Goal: Information Seeking & Learning: Learn about a topic

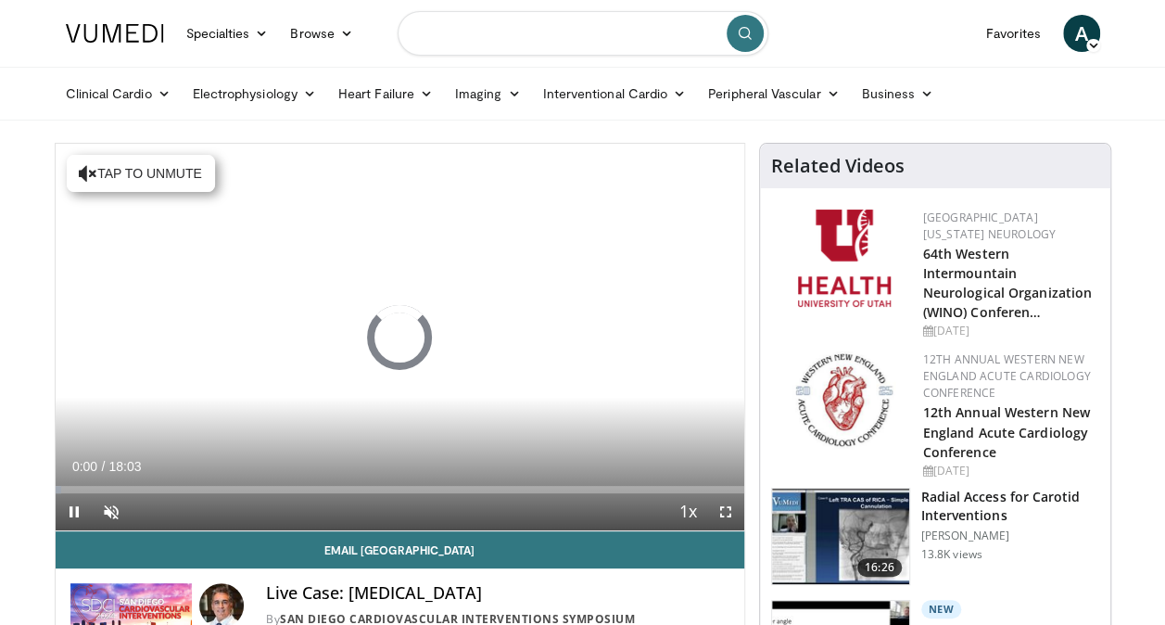
click at [528, 26] on input "Search topics, interventions" at bounding box center [583, 33] width 371 height 44
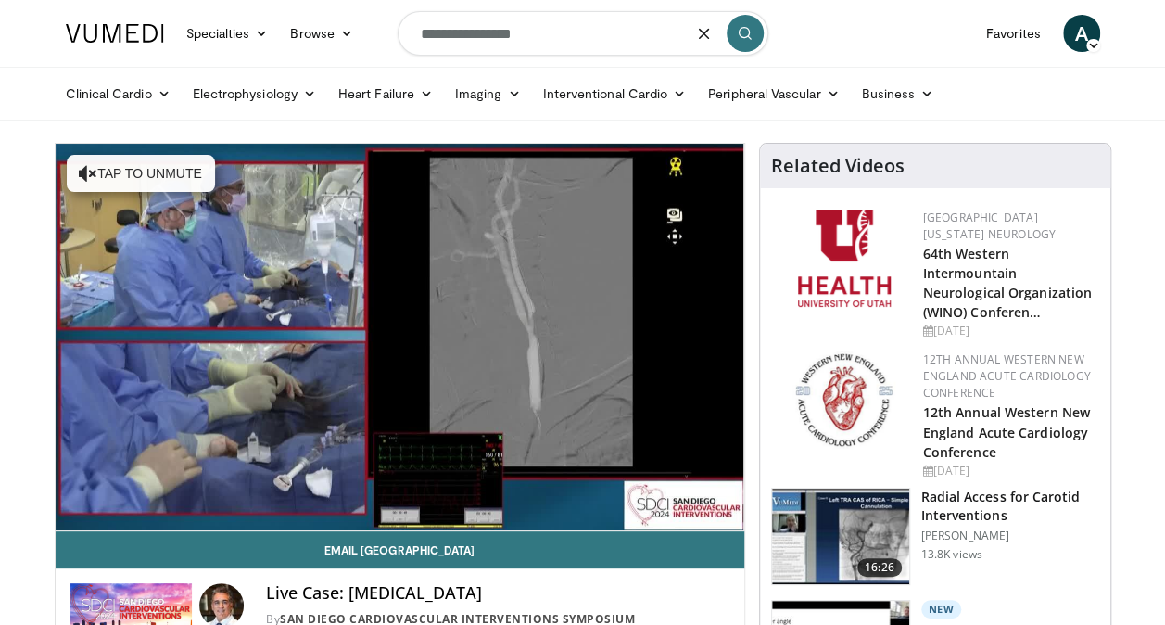
type input "**********"
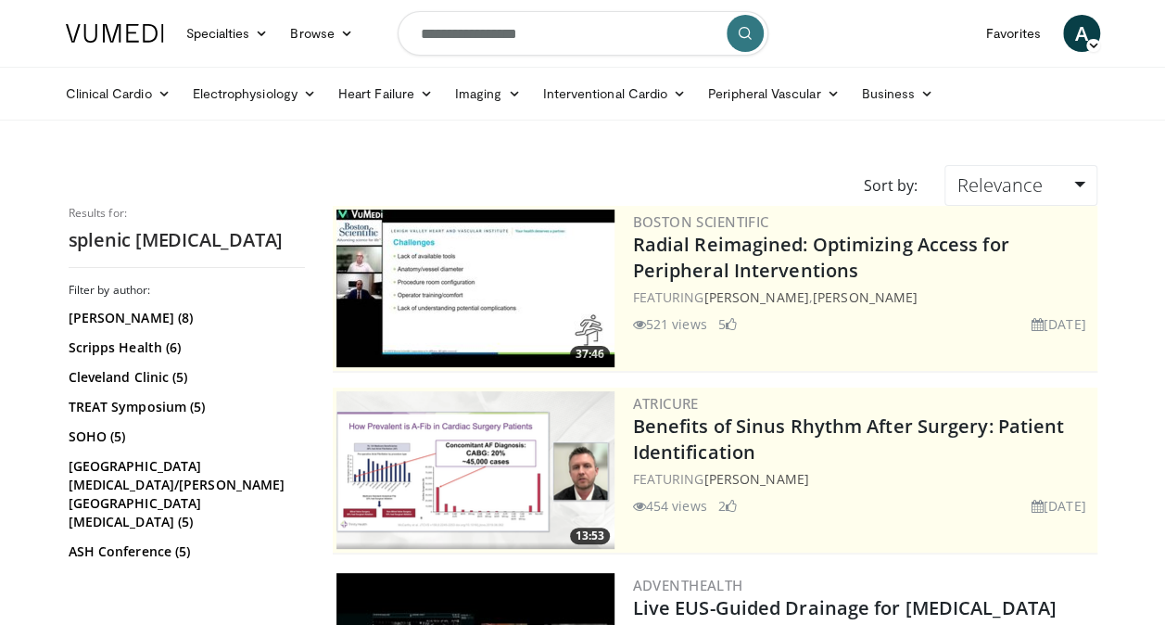
click at [634, 37] on input "**********" at bounding box center [583, 33] width 371 height 44
type input "**********"
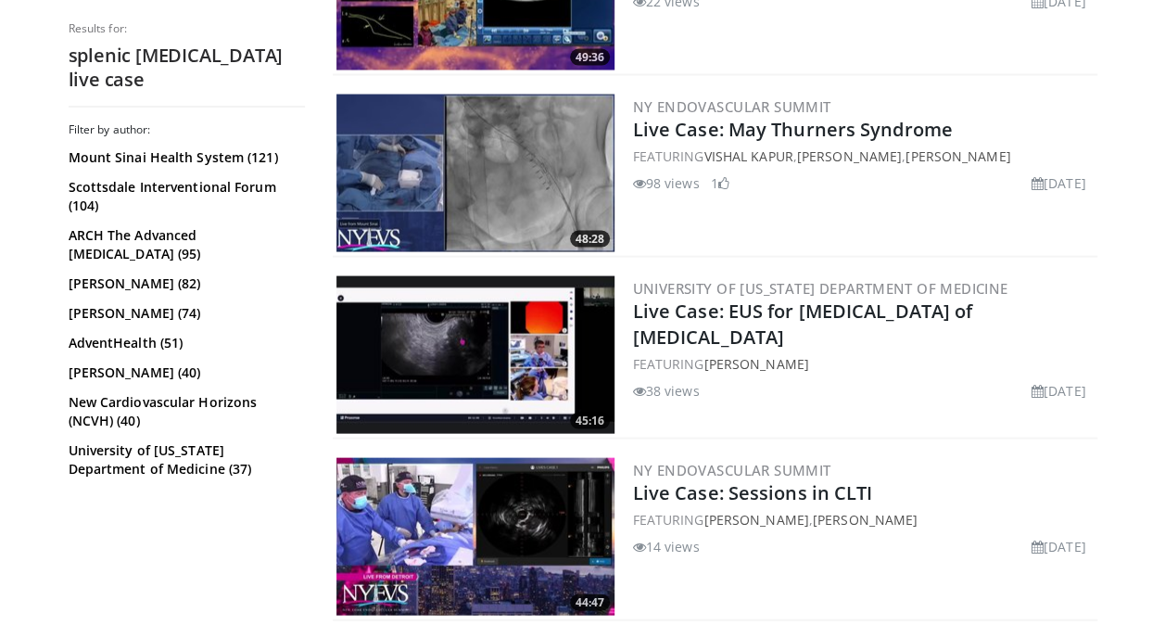
scroll to position [1826, 0]
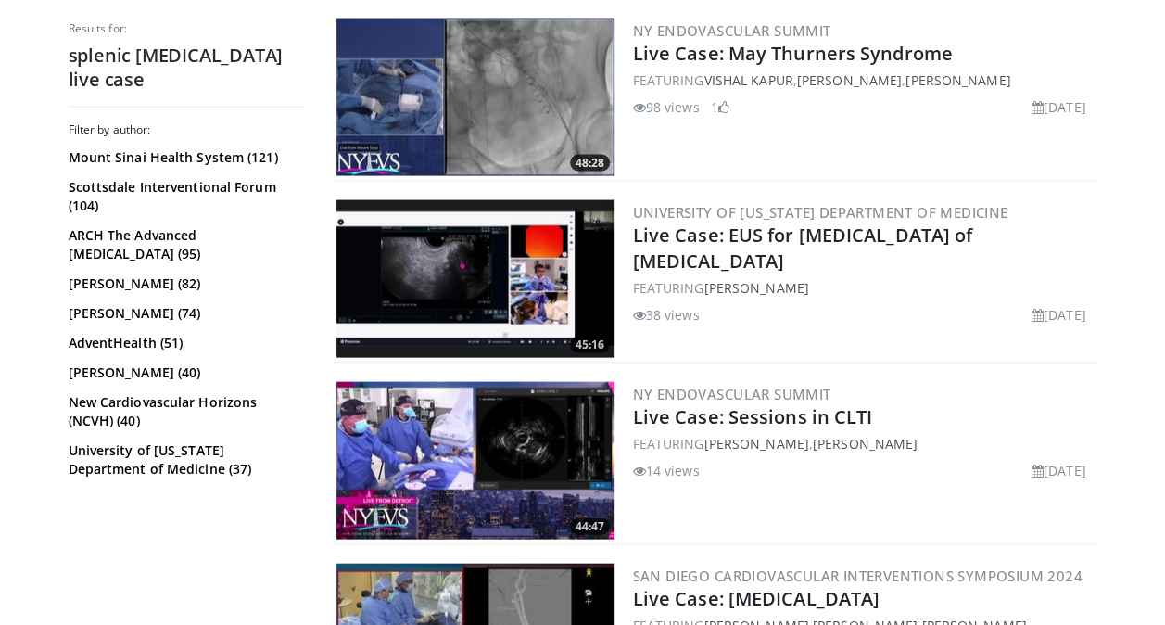
click at [542, 111] on img at bounding box center [475, 98] width 278 height 158
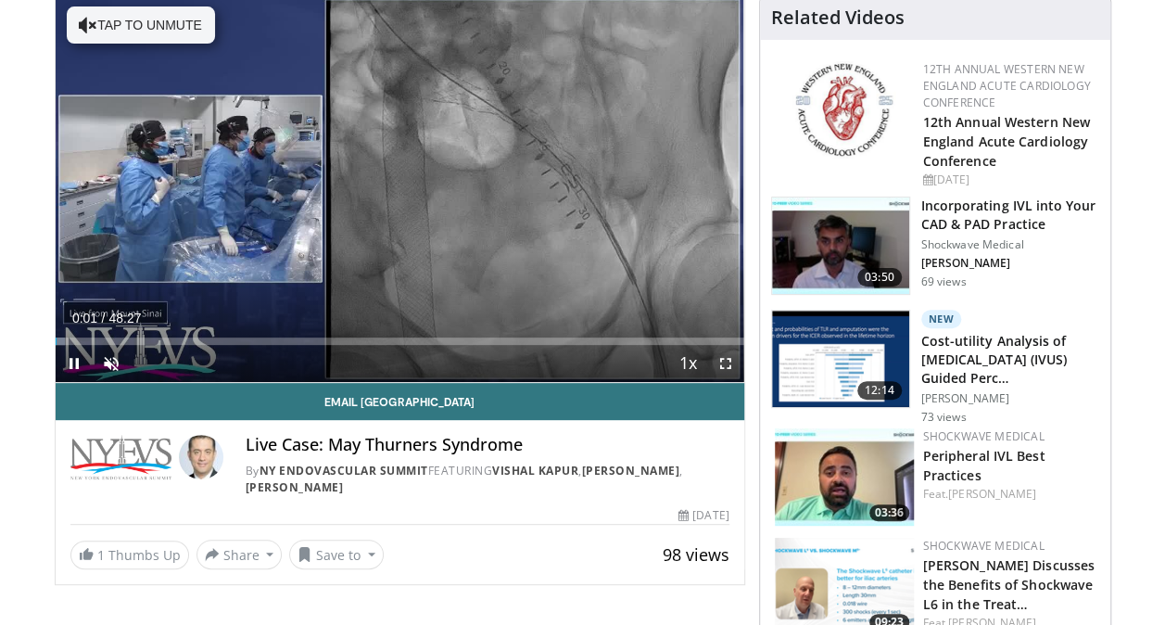
scroll to position [151, 0]
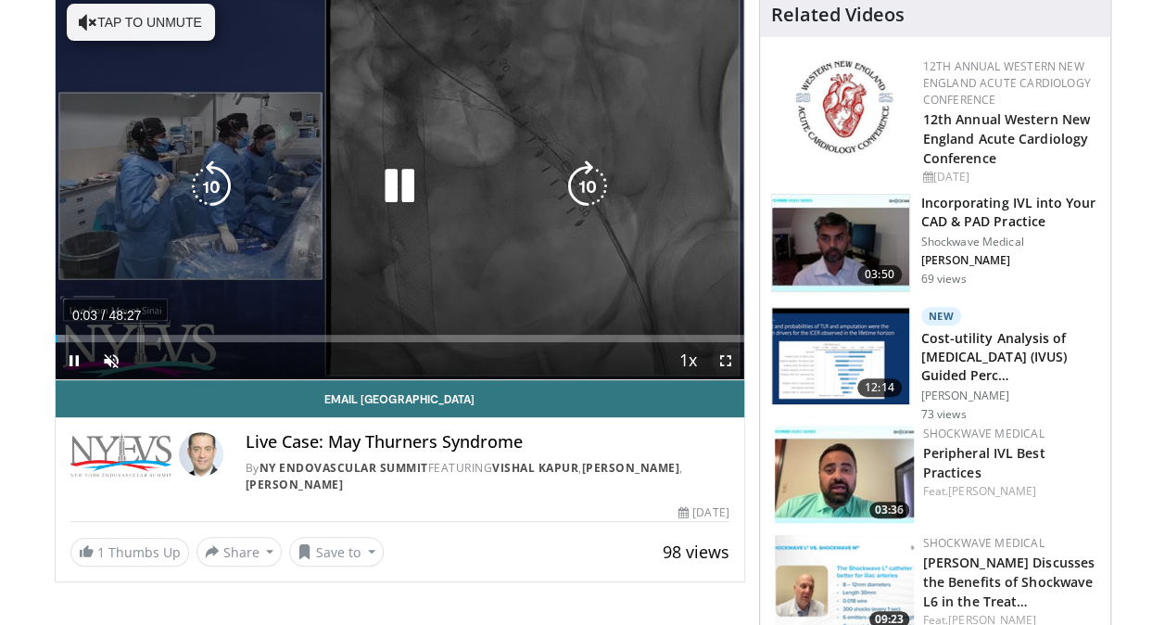
click at [133, 17] on button "Tap to unmute" at bounding box center [141, 22] width 148 height 37
click at [406, 182] on icon "Video Player" at bounding box center [400, 186] width 52 height 52
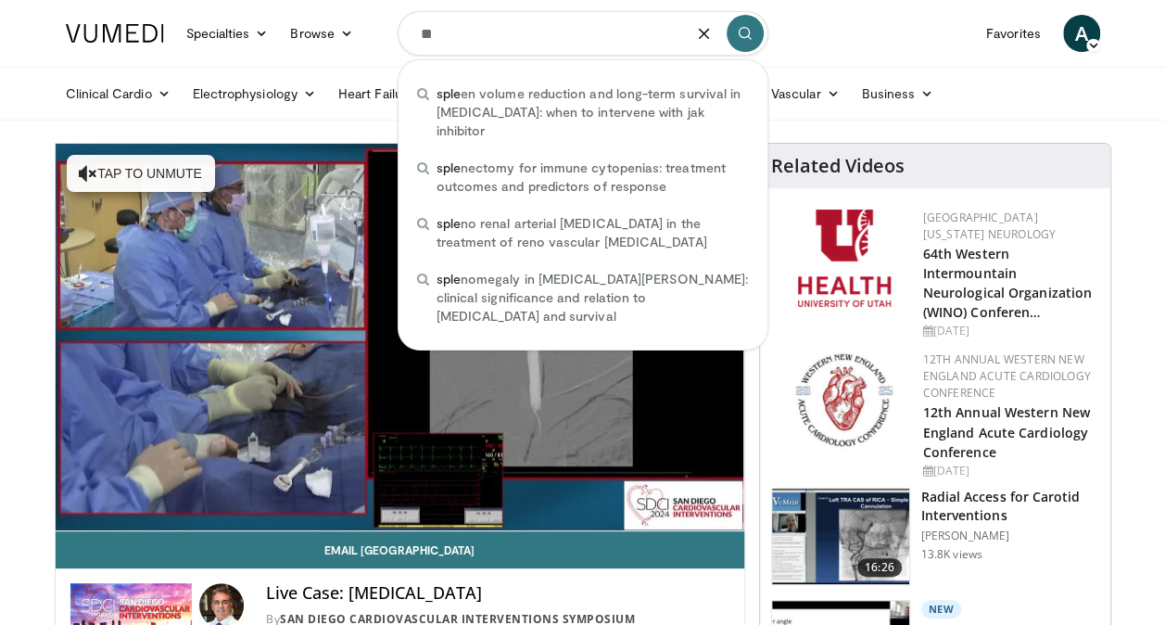
type input "*"
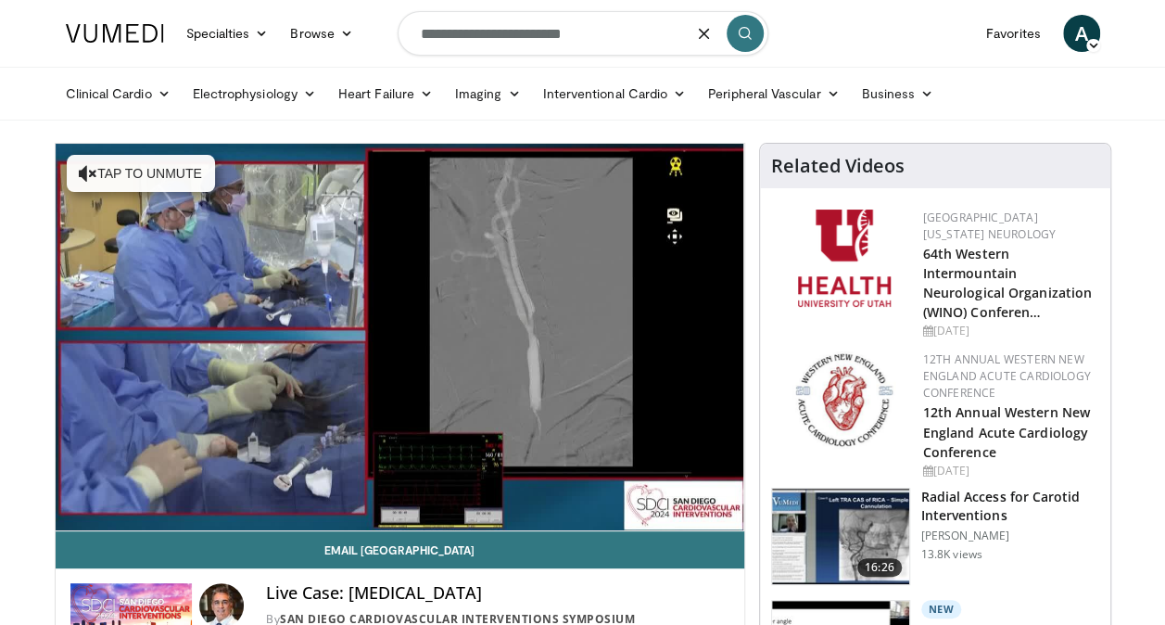
type input "**********"
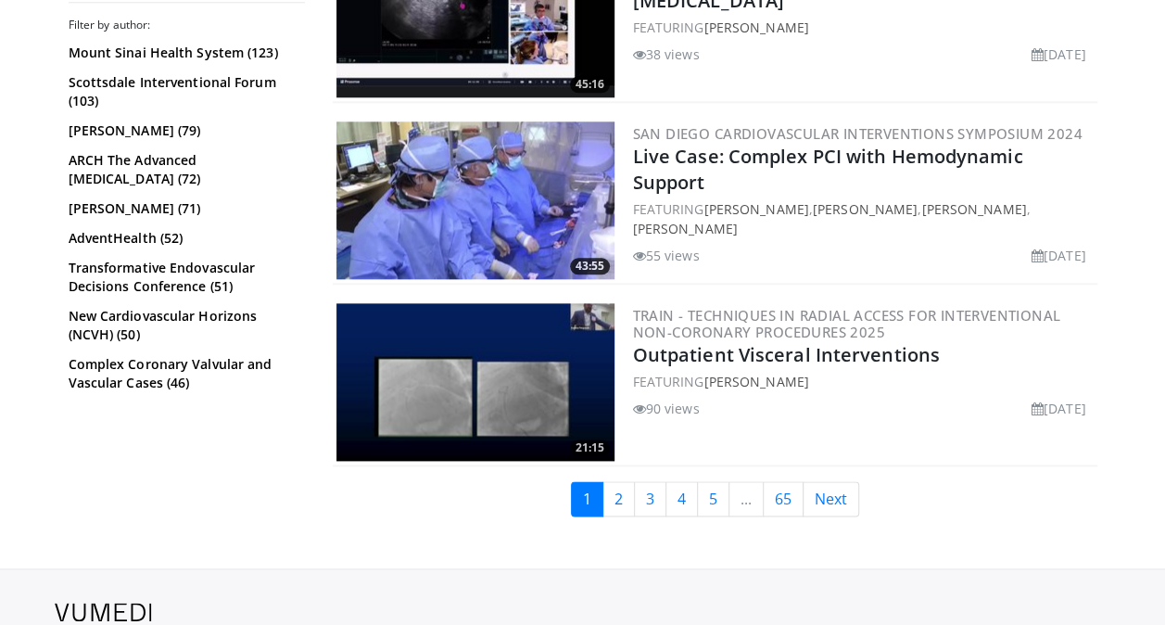
scroll to position [4464, 0]
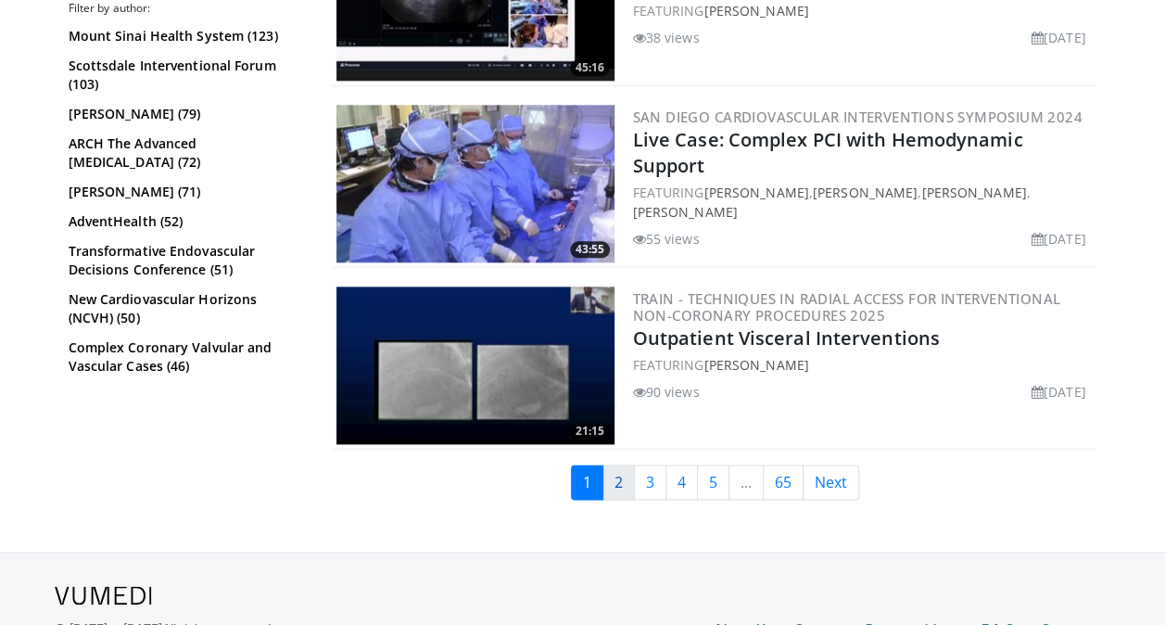
click at [616, 473] on link "2" at bounding box center [618, 481] width 32 height 35
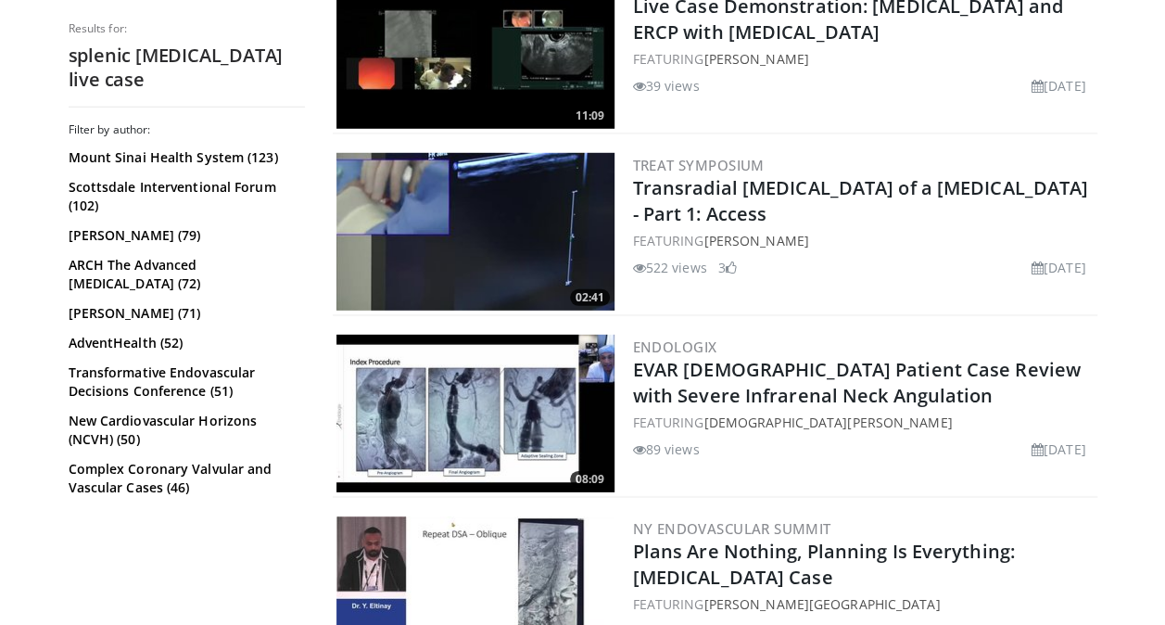
scroll to position [2623, 0]
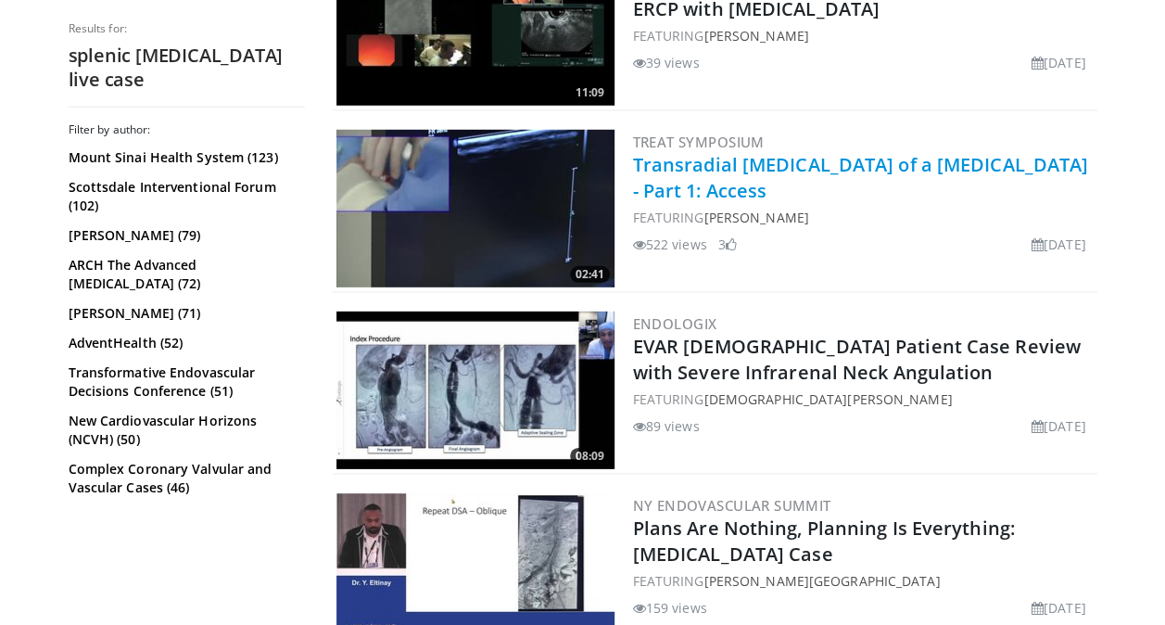
click at [825, 168] on link "Transradial [MEDICAL_DATA] of a [MEDICAL_DATA] - Part 1: Access" at bounding box center [861, 177] width 456 height 51
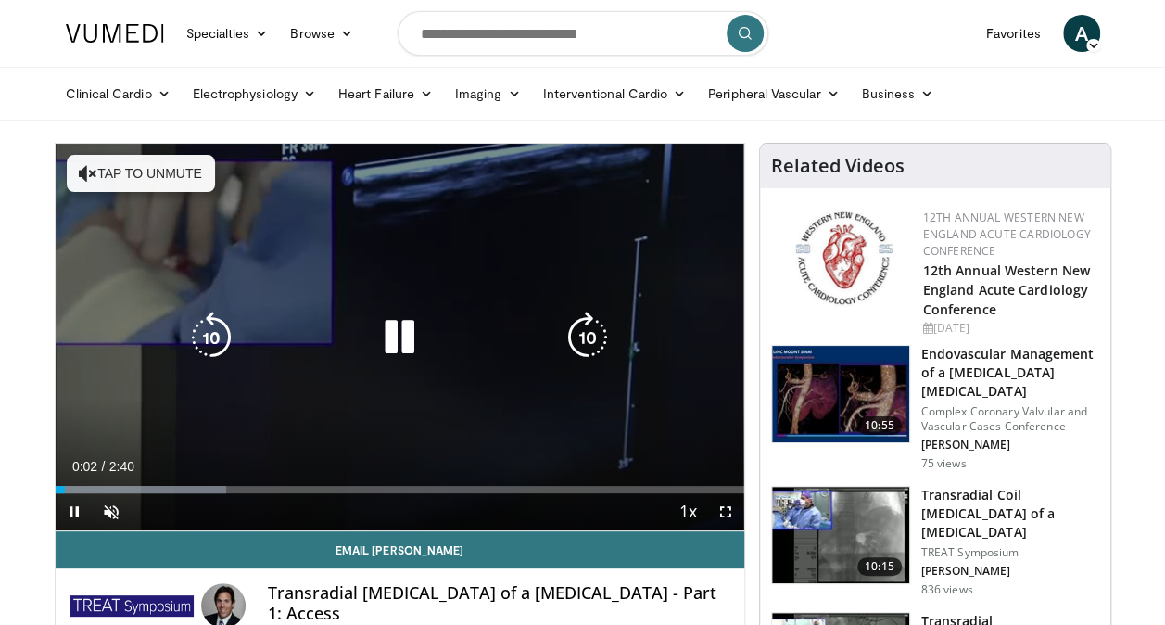
click at [171, 163] on button "Tap to unmute" at bounding box center [141, 173] width 148 height 37
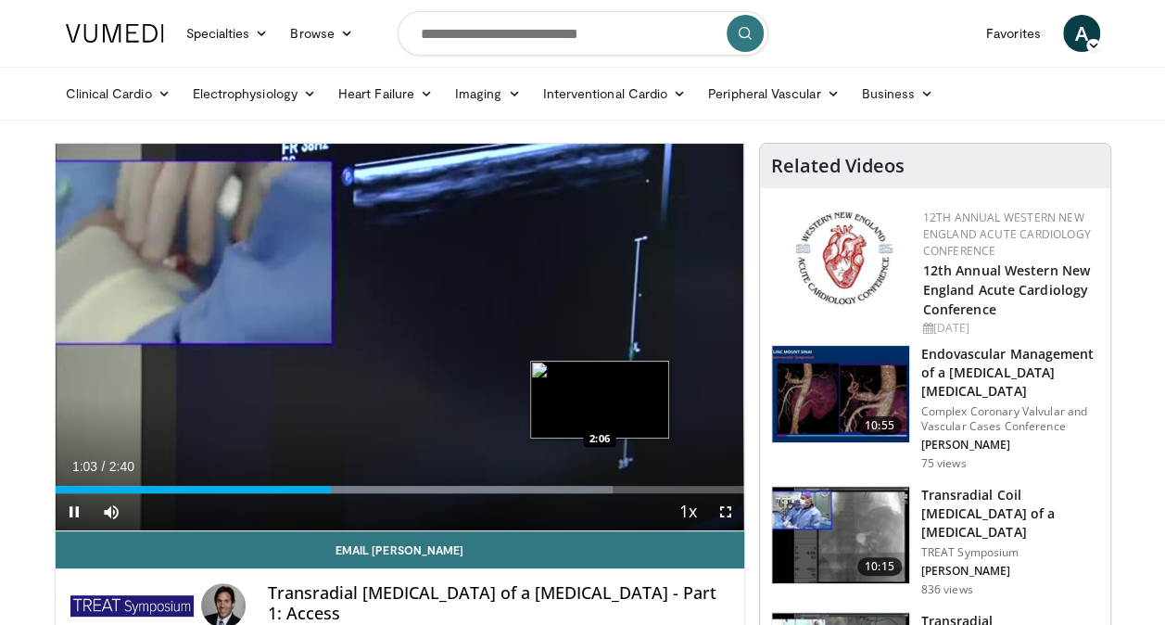
click at [600, 486] on div "Progress Bar" at bounding box center [400, 489] width 424 height 7
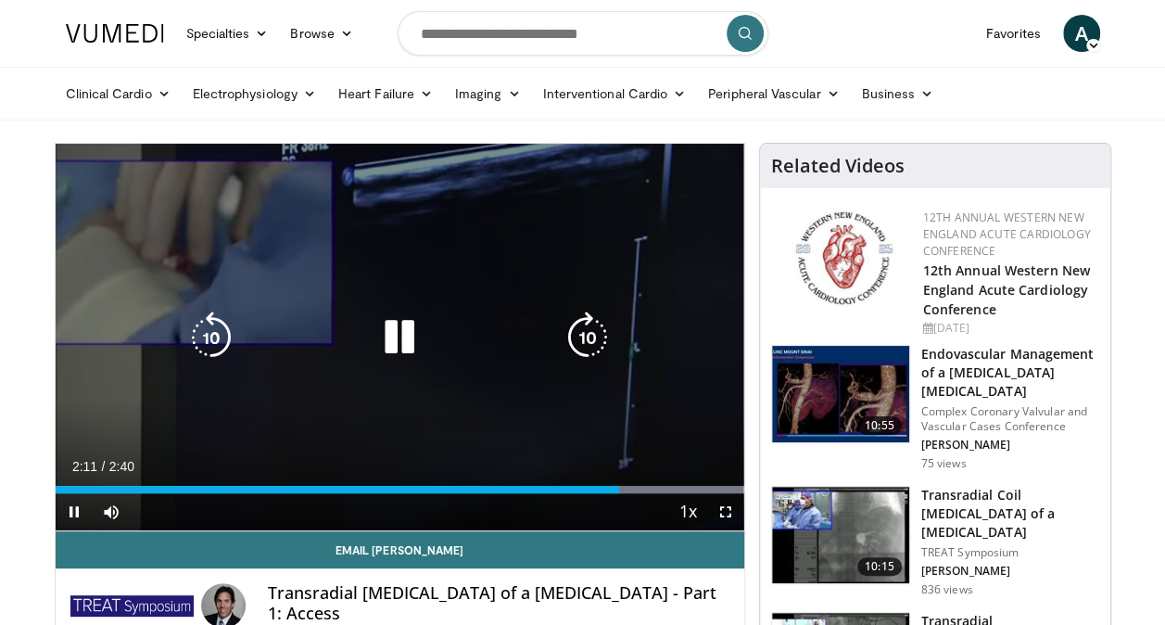
click at [460, 405] on div "10 seconds Tap to unmute" at bounding box center [400, 337] width 689 height 386
click at [393, 337] on icon "Video Player" at bounding box center [400, 337] width 52 height 52
click at [397, 331] on icon "Video Player" at bounding box center [400, 337] width 52 height 52
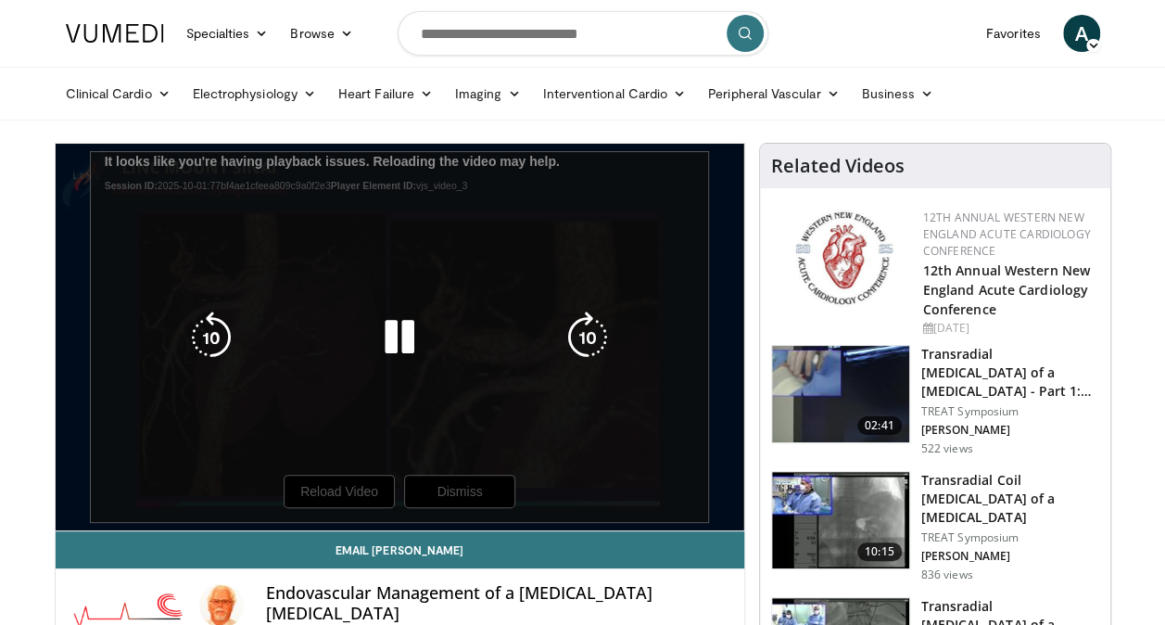
click at [407, 330] on icon "Video Player" at bounding box center [400, 337] width 52 height 52
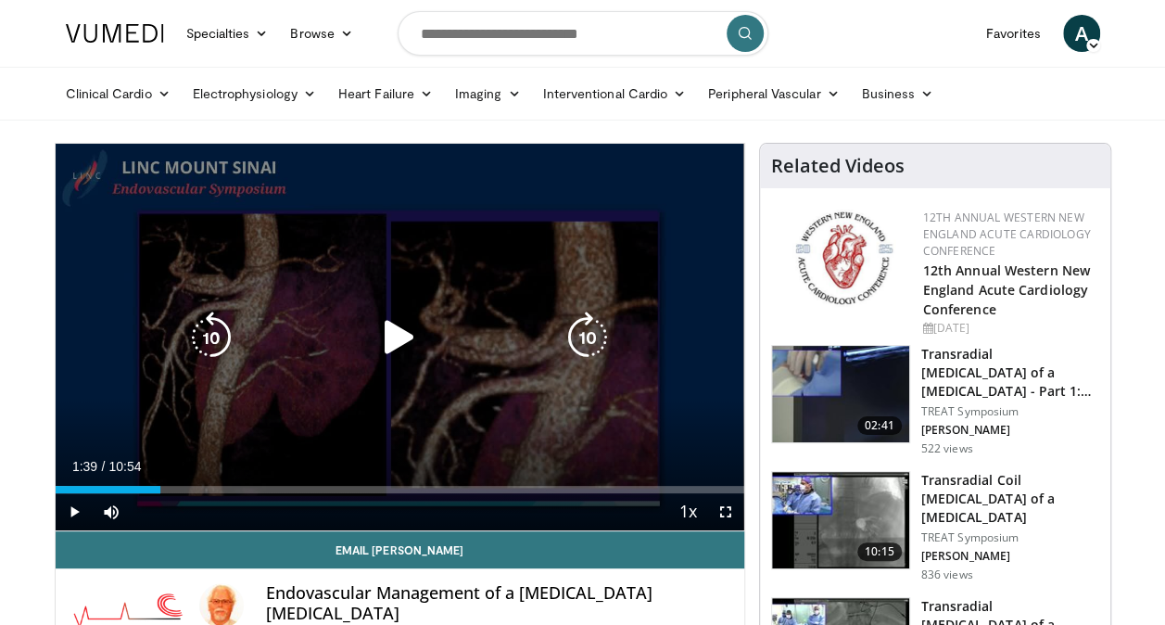
click at [407, 330] on icon "Video Player" at bounding box center [400, 337] width 52 height 52
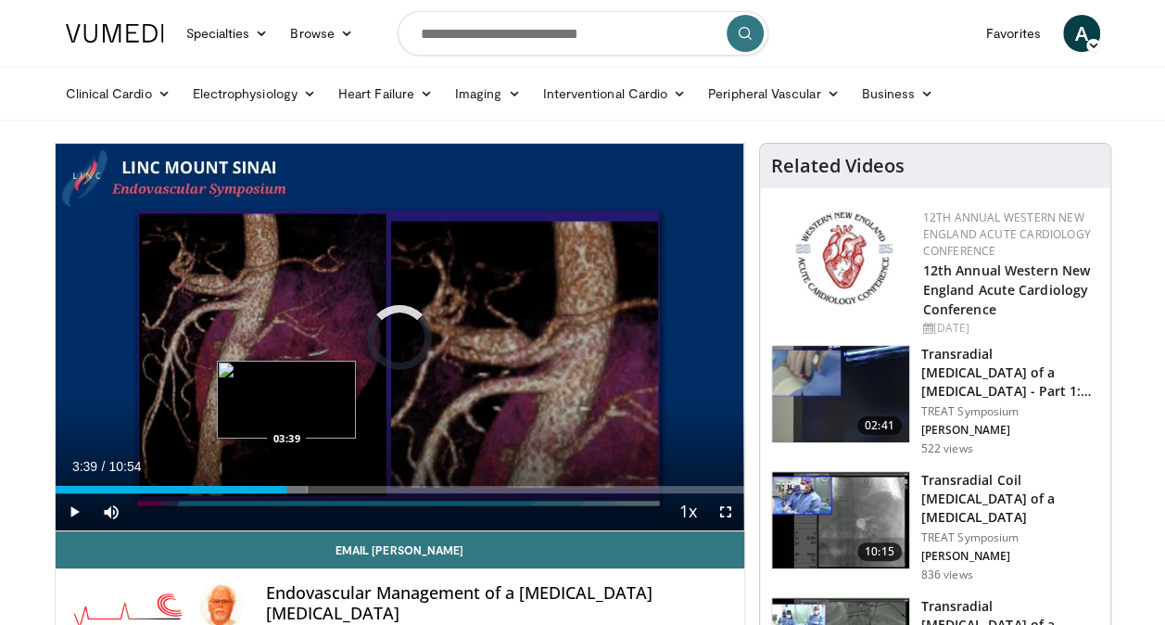
click at [286, 488] on div "Progress Bar" at bounding box center [256, 489] width 104 height 7
click at [308, 492] on div "Progress Bar" at bounding box center [303, 489] width 92 height 7
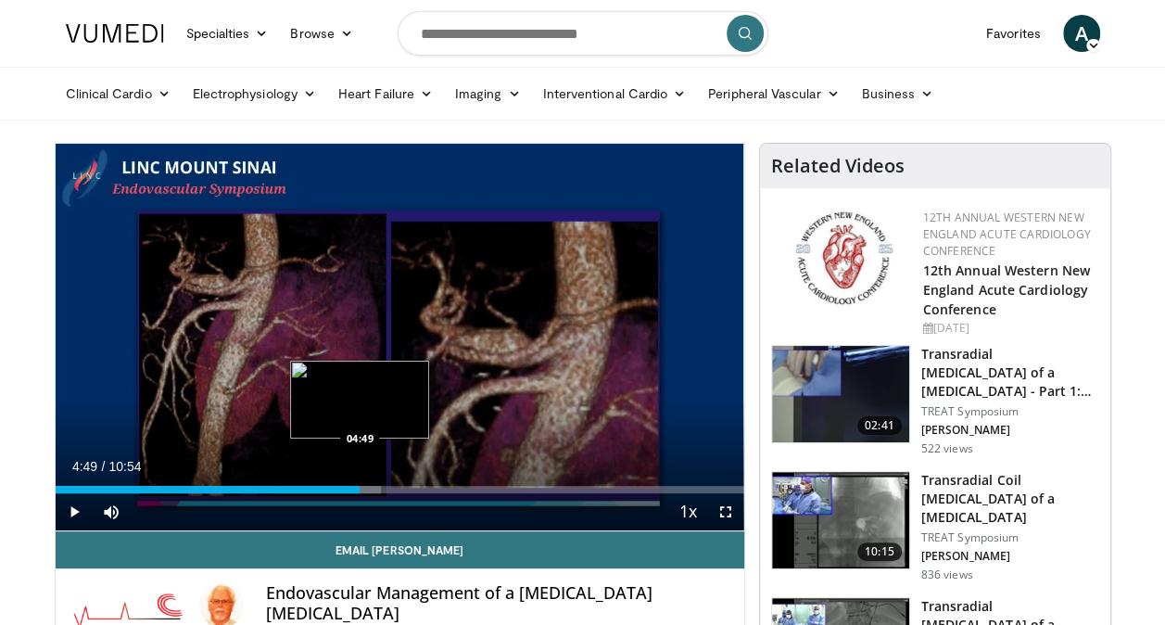
click at [360, 489] on div "Progress Bar" at bounding box center [329, 489] width 104 height 7
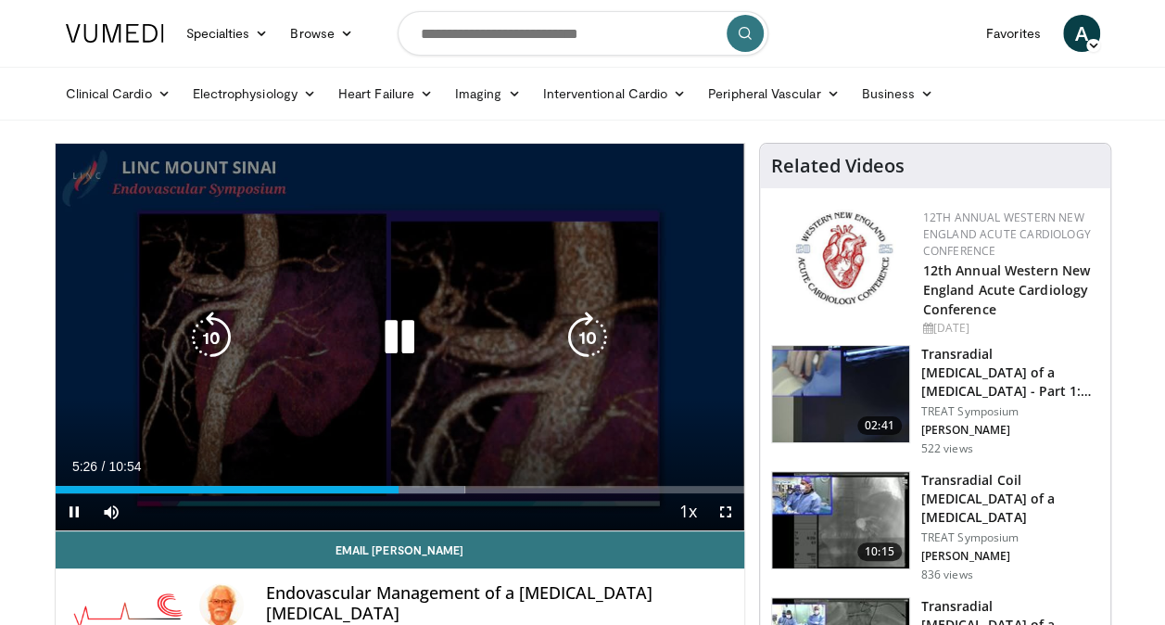
click at [311, 229] on div "10 seconds Tap to unmute" at bounding box center [400, 337] width 689 height 386
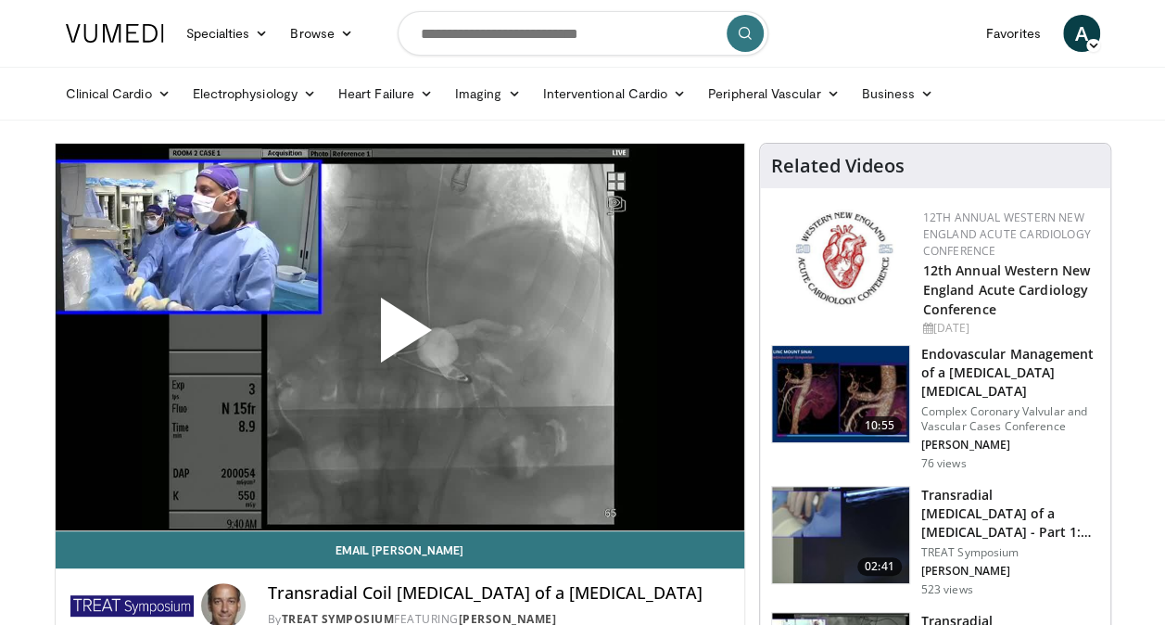
click at [399, 337] on span "Video Player" at bounding box center [399, 337] width 0 height 0
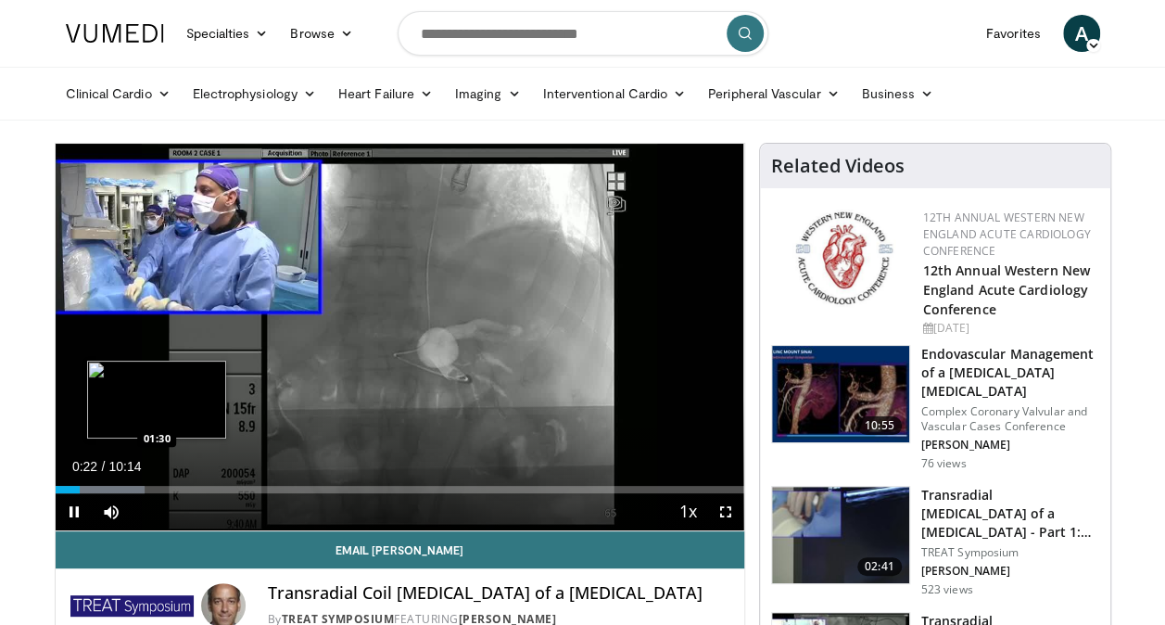
click at [156, 484] on div "Loaded : 13.00% 00:22 01:30" at bounding box center [400, 484] width 689 height 18
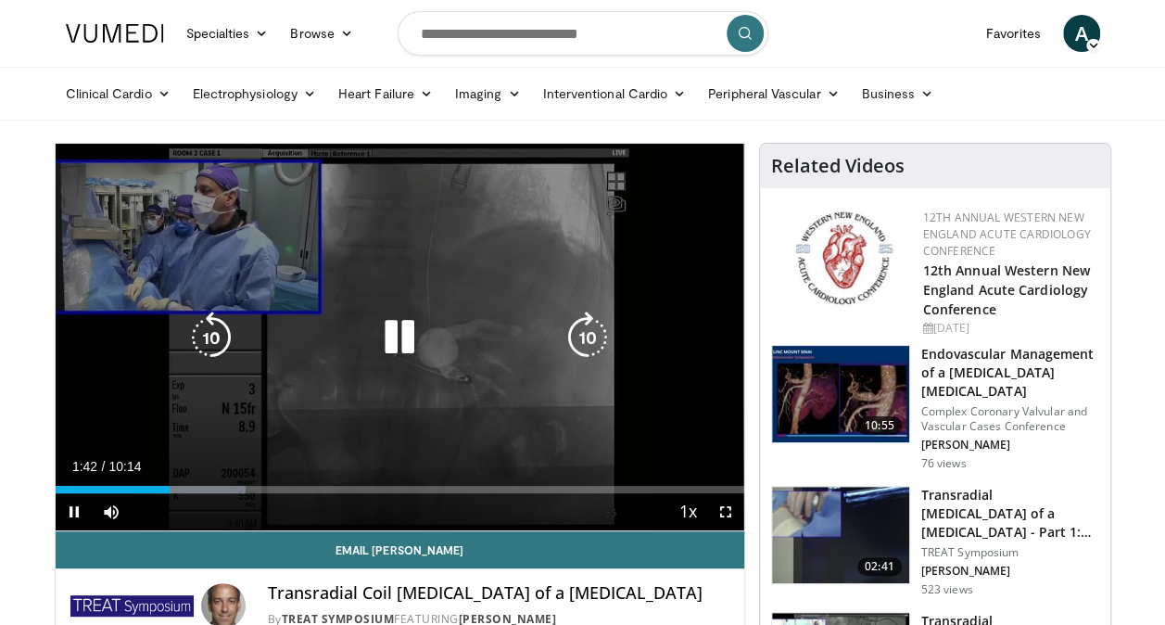
click at [399, 341] on icon "Video Player" at bounding box center [400, 337] width 52 height 52
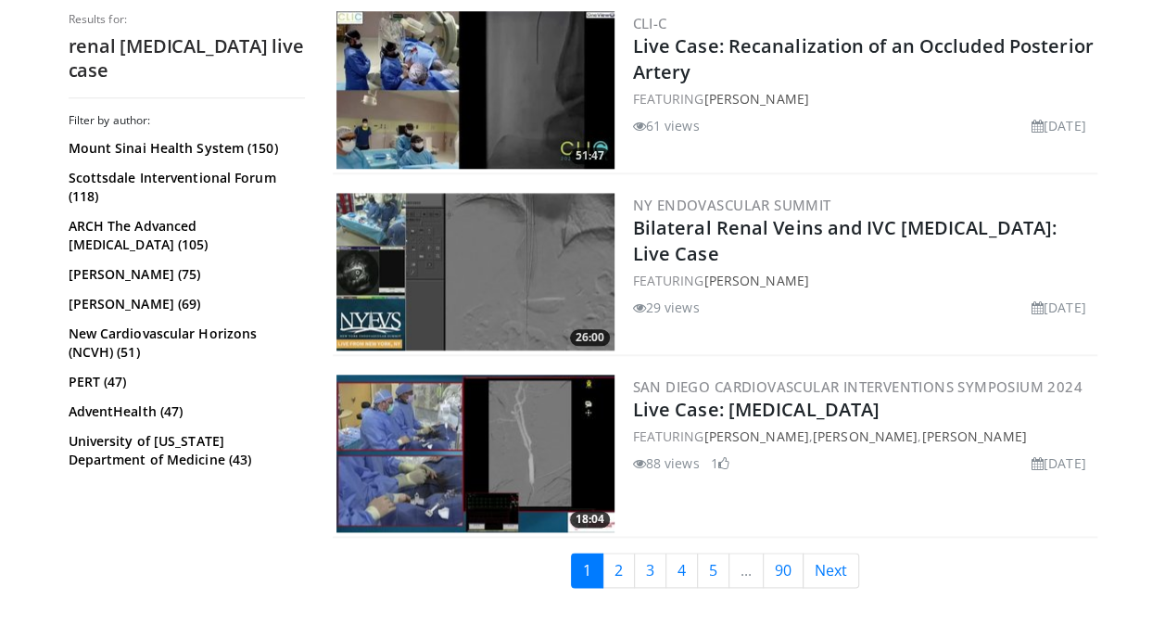
scroll to position [4410, 0]
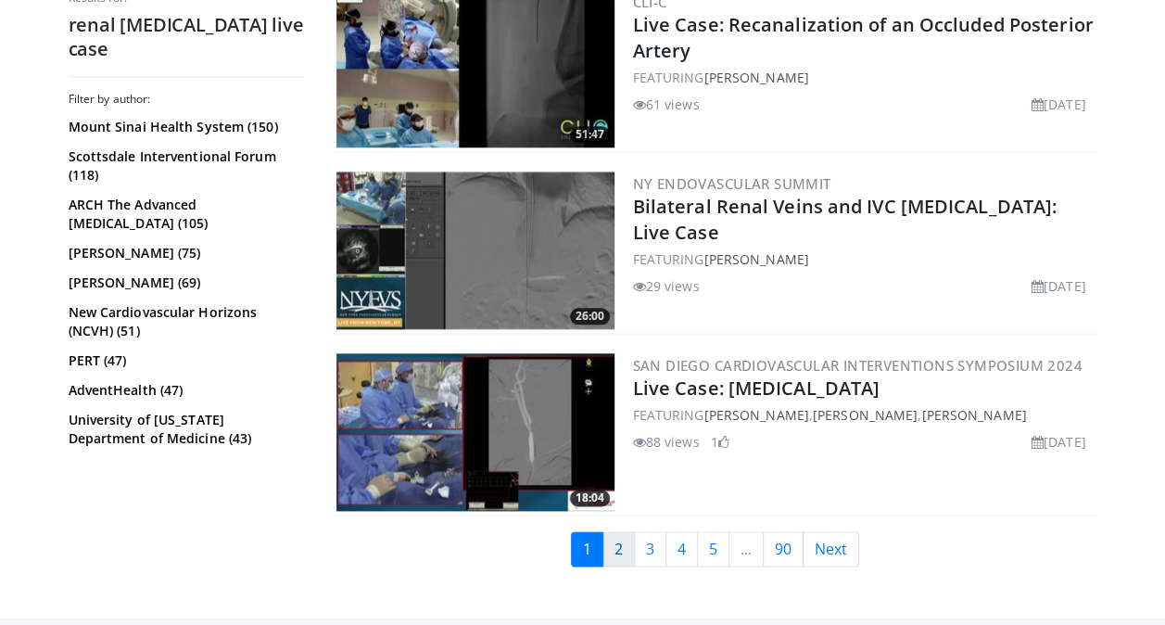
click at [620, 543] on link "2" at bounding box center [618, 548] width 32 height 35
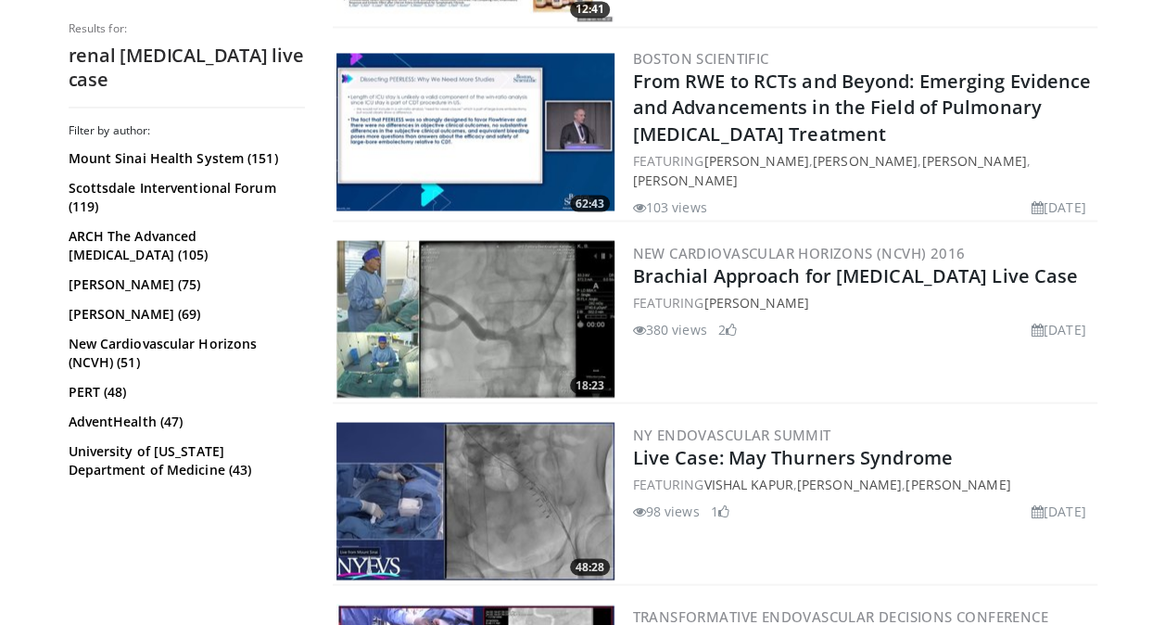
scroll to position [1627, 0]
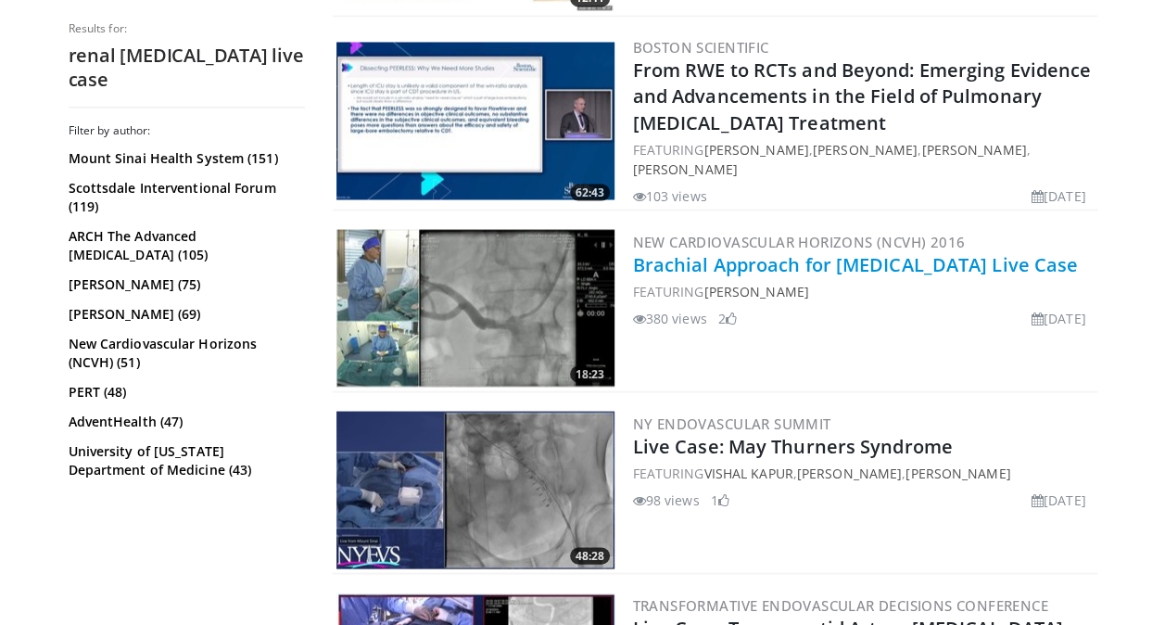
click at [895, 258] on link "Brachial Approach for [MEDICAL_DATA] Live Case" at bounding box center [856, 263] width 446 height 25
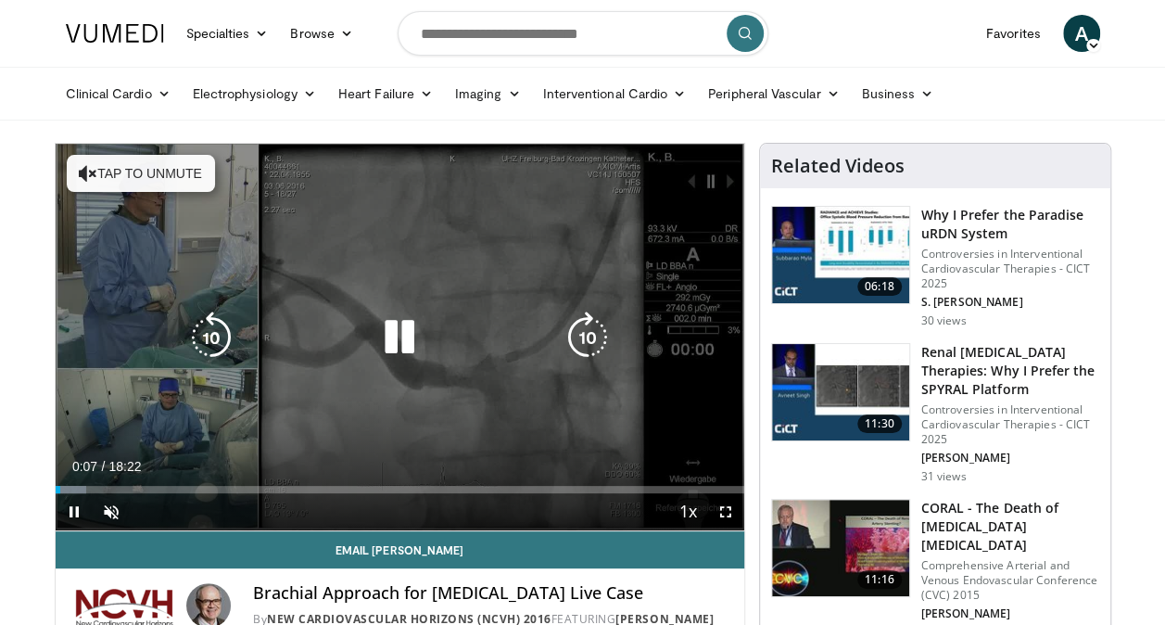
click at [179, 177] on button "Tap to unmute" at bounding box center [141, 173] width 148 height 37
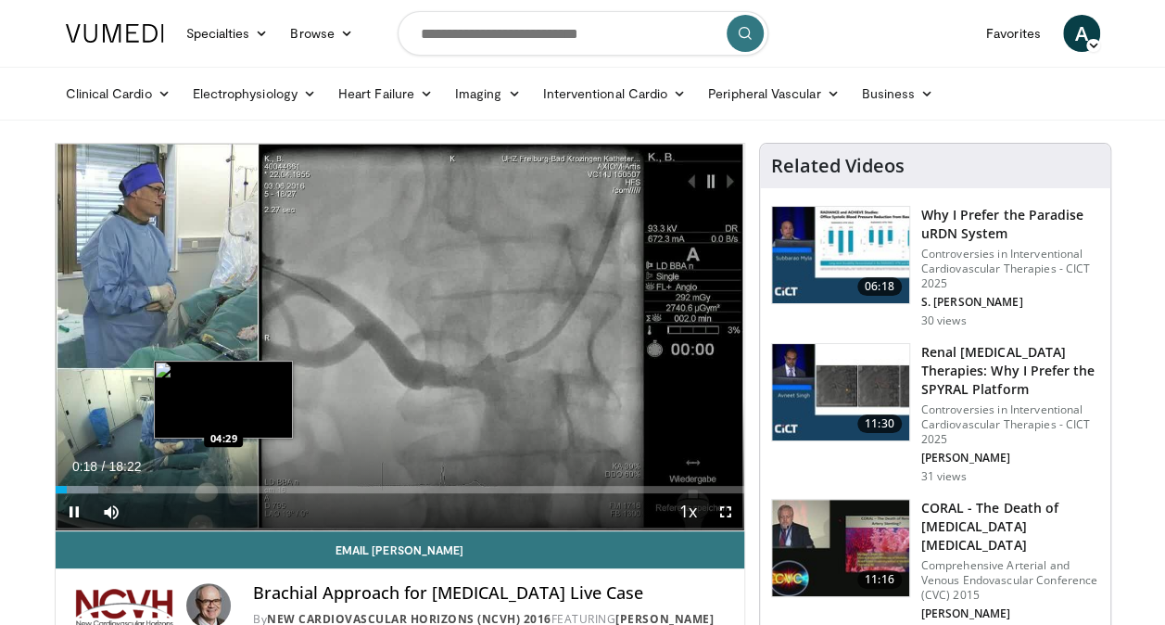
click at [222, 488] on div "Loaded : 6.29% 00:19 04:29" at bounding box center [400, 489] width 689 height 7
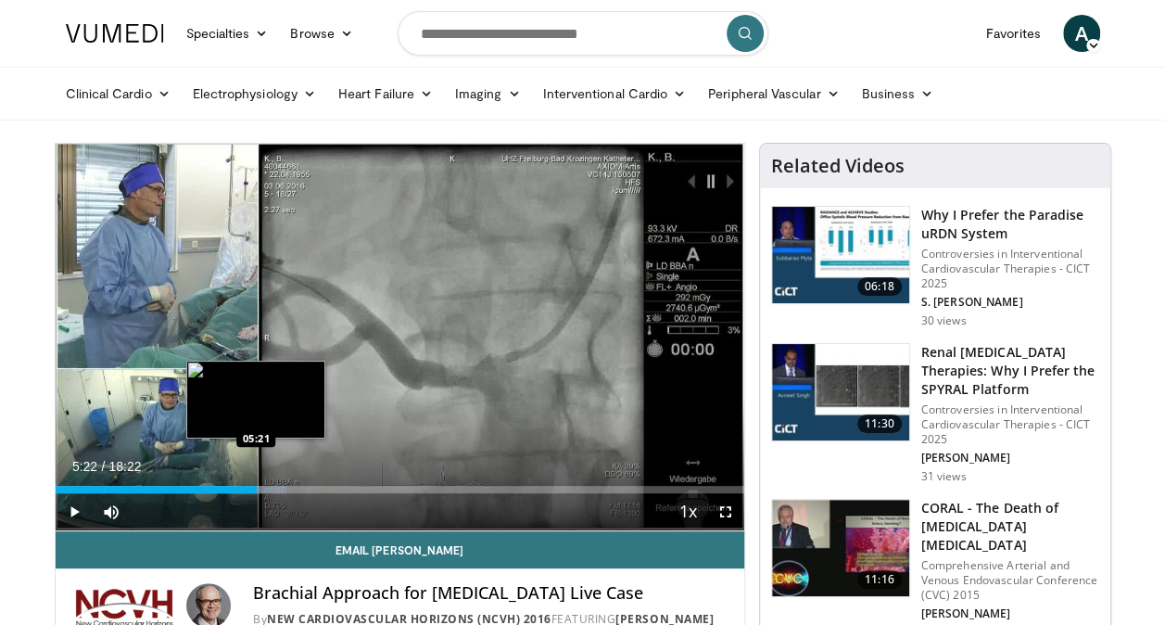
click at [256, 489] on div "Loaded : 33.61% 05:22 05:21" at bounding box center [400, 489] width 689 height 7
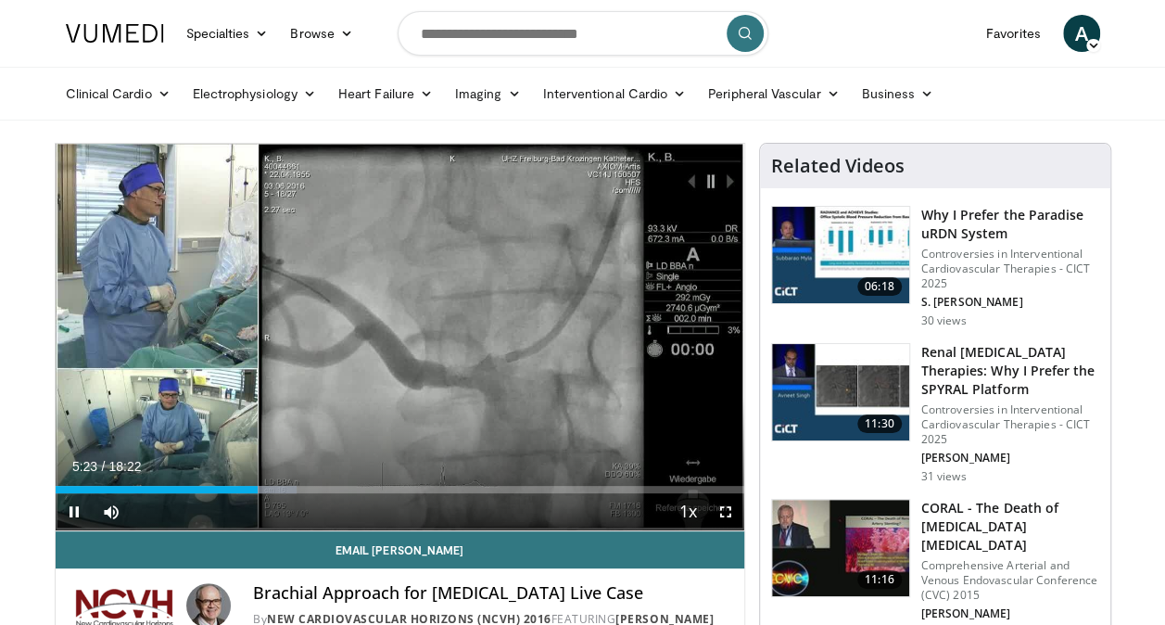
click at [282, 493] on div "Current Time 5:23 / Duration 18:22 Pause Skip Backward Skip Forward Mute Loaded…" at bounding box center [400, 511] width 689 height 37
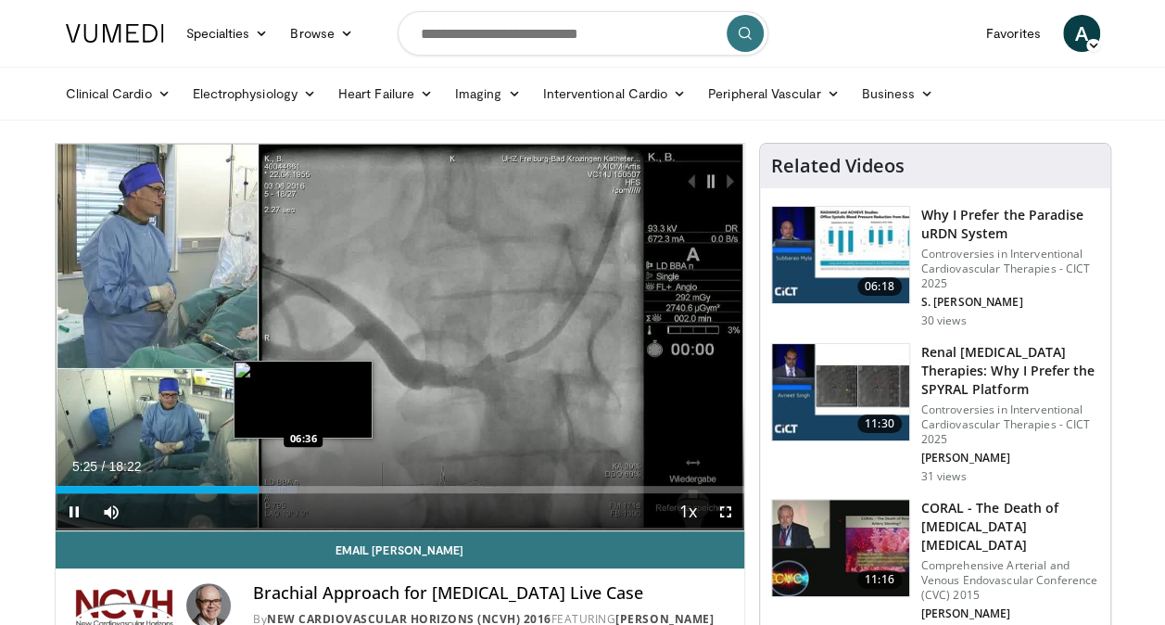
click at [303, 489] on div "Loaded : 35.10% 05:25 06:36" at bounding box center [400, 489] width 689 height 7
click at [314, 489] on div "Loaded : 38.15% 06:56 06:56" at bounding box center [400, 489] width 689 height 7
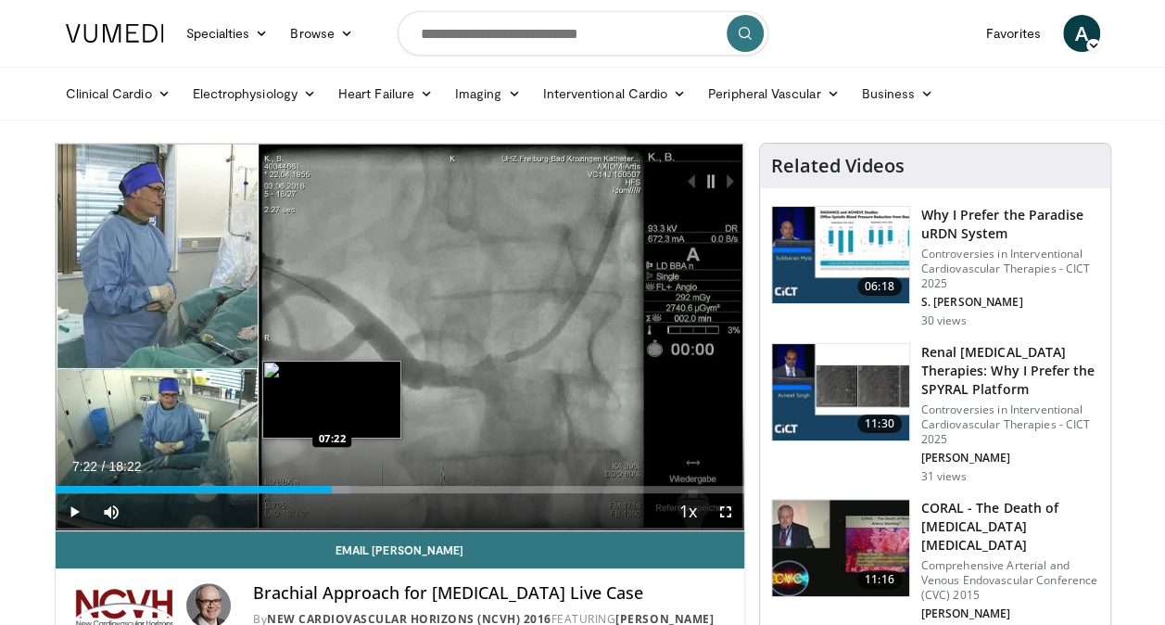
click at [331, 488] on div "Loaded : 42.69% 07:22 07:22" at bounding box center [400, 489] width 689 height 7
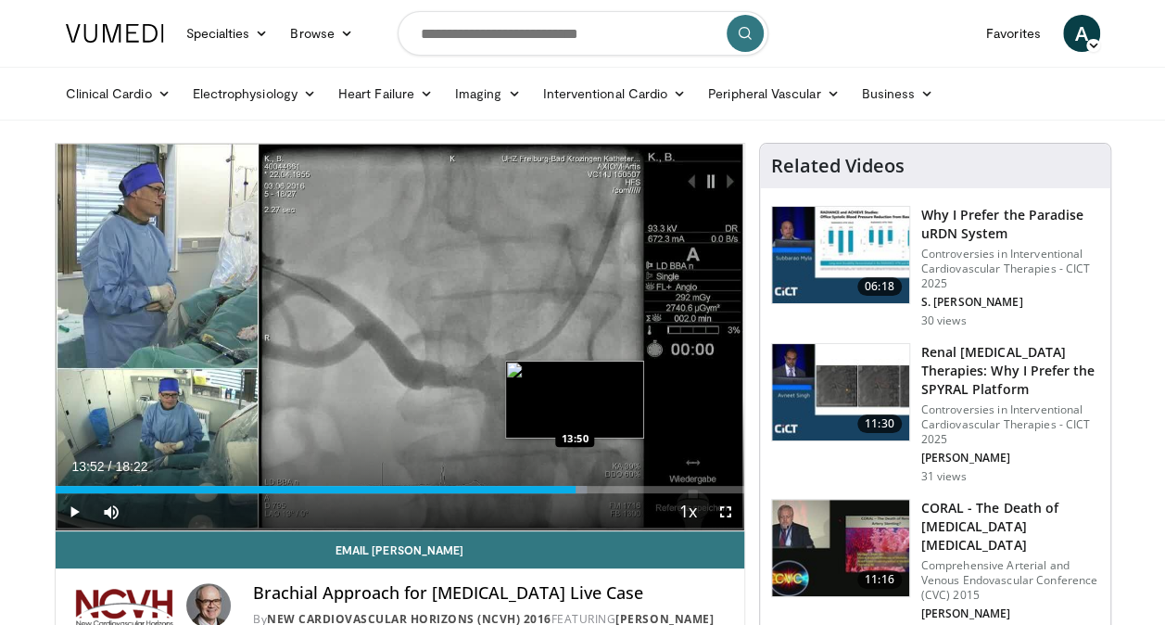
click at [575, 489] on div "Loaded : 77.20% 13:52 13:50" at bounding box center [400, 489] width 689 height 7
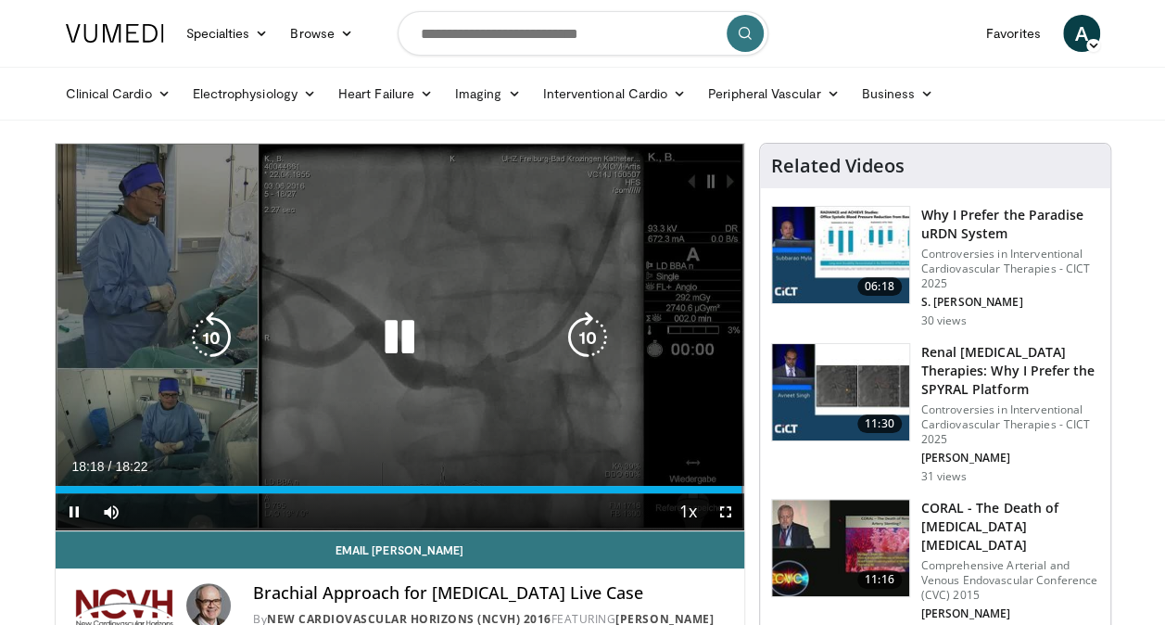
click at [386, 336] on icon "Video Player" at bounding box center [400, 337] width 52 height 52
